Goal: Navigation & Orientation: Find specific page/section

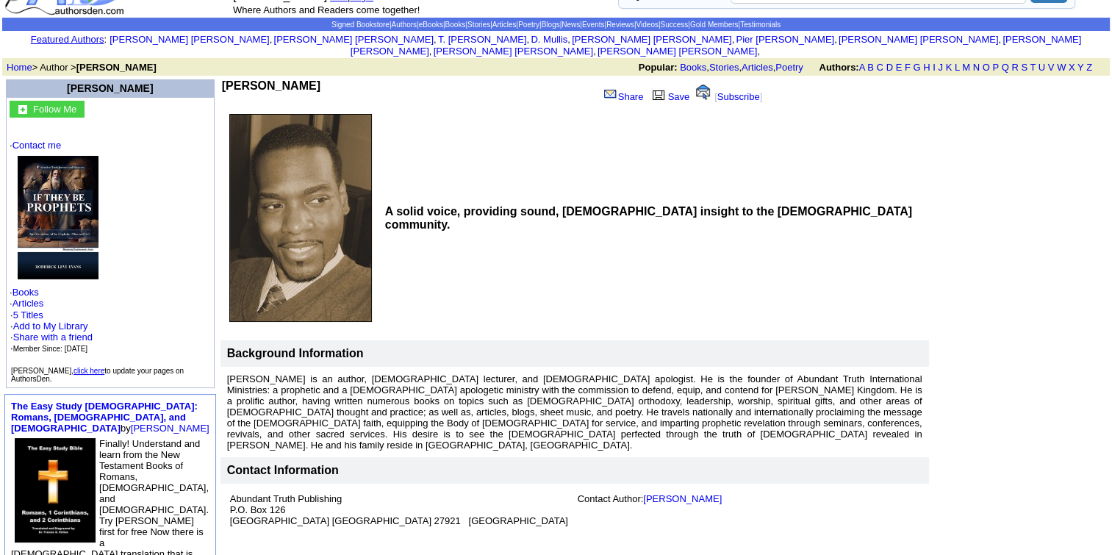
scroll to position [193, 0]
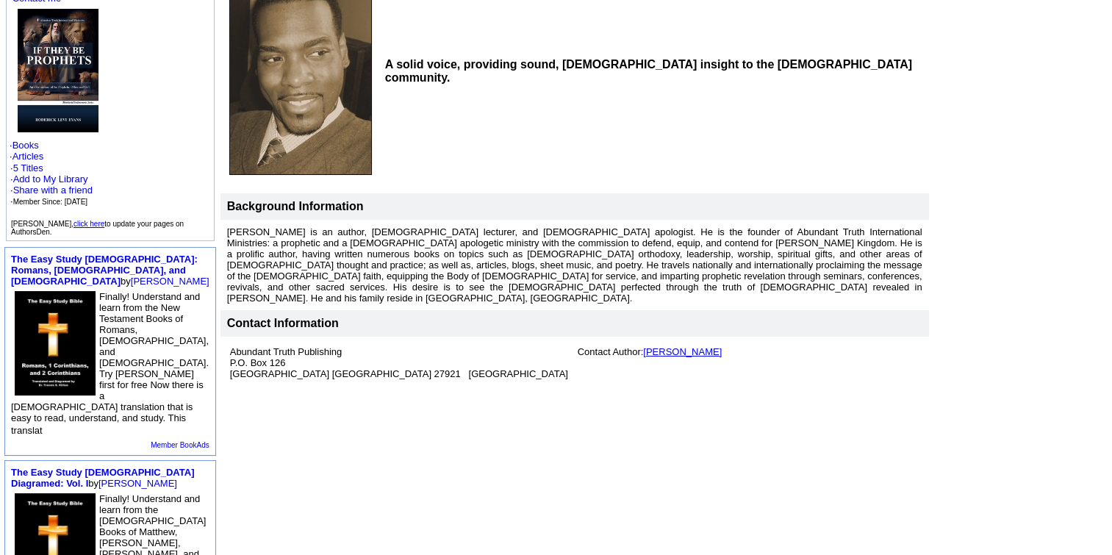
click at [643, 346] on link "[PERSON_NAME]" at bounding box center [682, 351] width 79 height 11
